Goal: Information Seeking & Learning: Learn about a topic

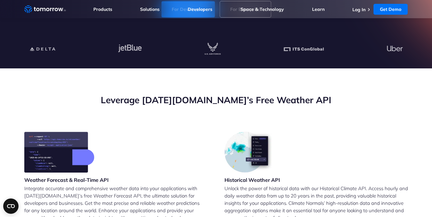
scroll to position [160, 0]
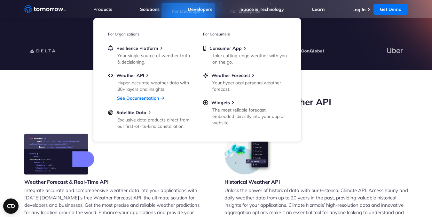
click at [143, 99] on link "See Documentation" at bounding box center [138, 98] width 42 height 6
click at [156, 116] on link "Satellite Data Exclusive data products direct from our first-of-its-kind conste…" at bounding box center [149, 119] width 83 height 19
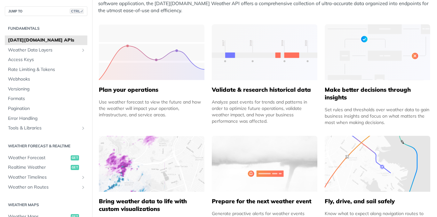
scroll to position [256, 0]
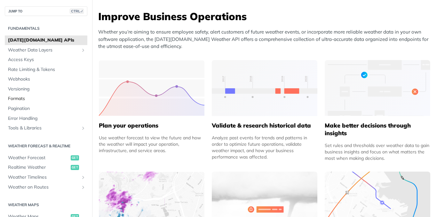
click at [27, 100] on span "Formats" at bounding box center [47, 99] width 78 height 6
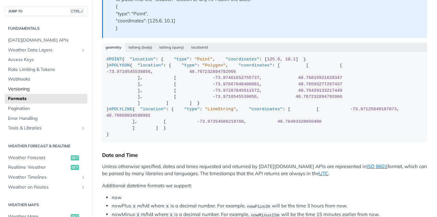
click at [31, 88] on span "Versioning" at bounding box center [47, 89] width 78 height 6
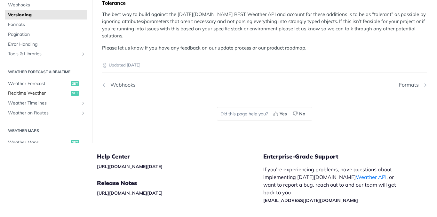
click at [33, 90] on span "Realtime Weather" at bounding box center [38, 93] width 61 height 6
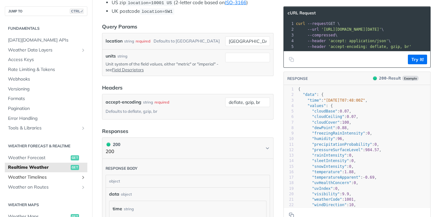
scroll to position [169, 0]
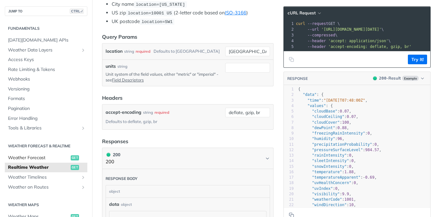
click at [33, 161] on link "Weather Forecast get" at bounding box center [46, 158] width 82 height 10
